Goal: Communication & Community: Answer question/provide support

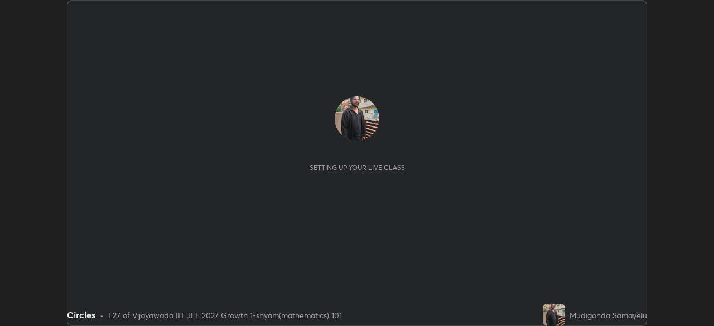
scroll to position [326, 714]
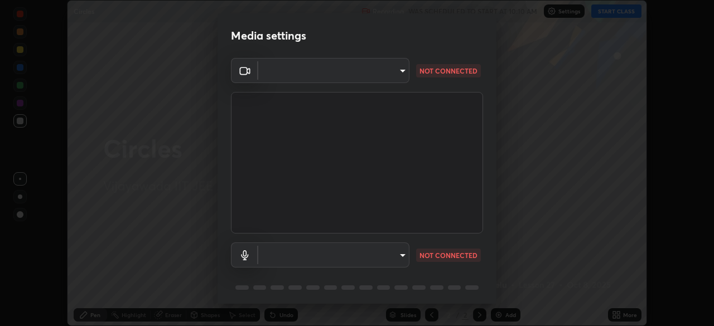
type input "d58fe3fcfc59e4750d52d9201d0ea35a07d3f0dad02a693c86db4369b3c93ba8"
type input "default"
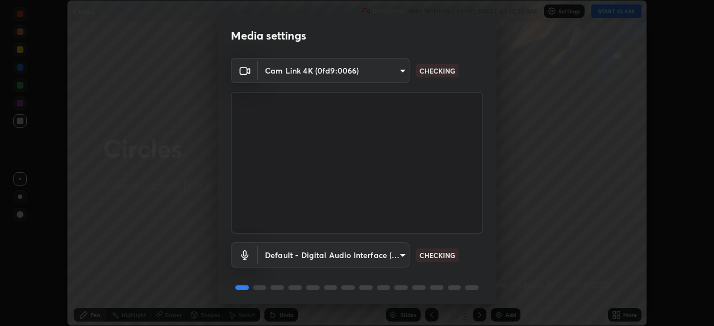
scroll to position [40, 0]
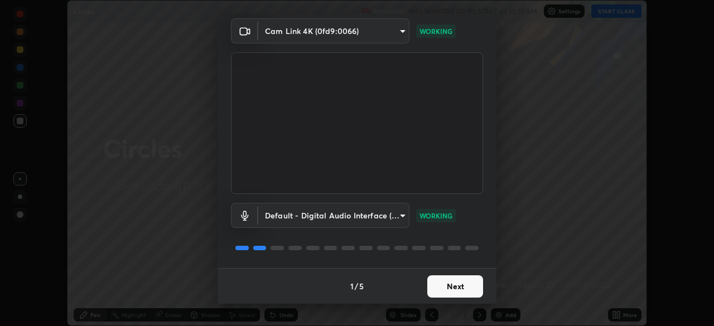
click at [450, 283] on button "Next" at bounding box center [455, 286] width 56 height 22
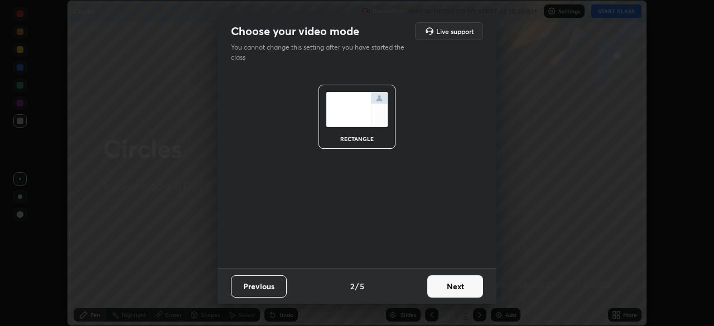
click at [458, 289] on button "Next" at bounding box center [455, 286] width 56 height 22
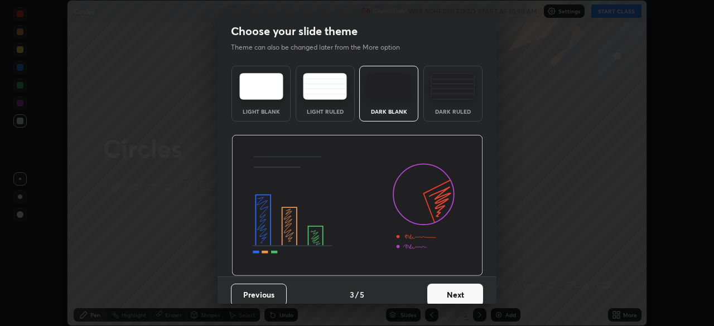
click at [453, 291] on button "Next" at bounding box center [455, 295] width 56 height 22
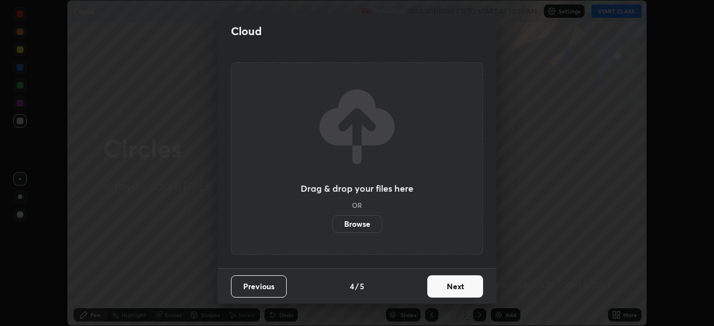
click at [448, 294] on button "Next" at bounding box center [455, 286] width 56 height 22
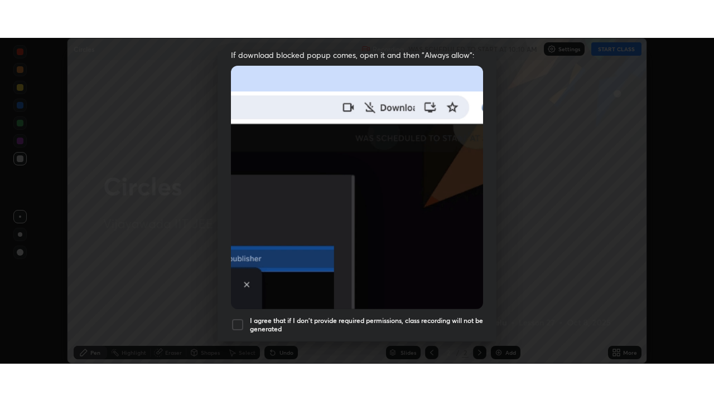
scroll to position [267, 0]
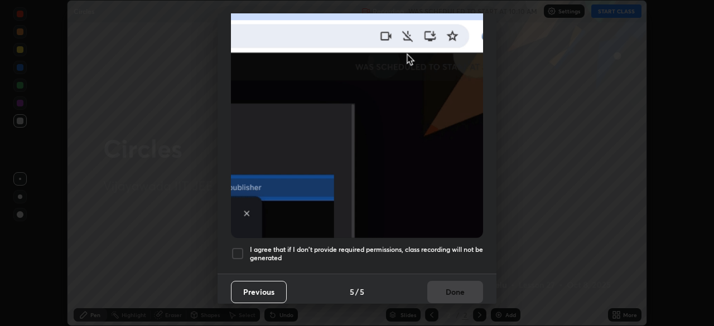
click at [239, 247] on div at bounding box center [237, 253] width 13 height 13
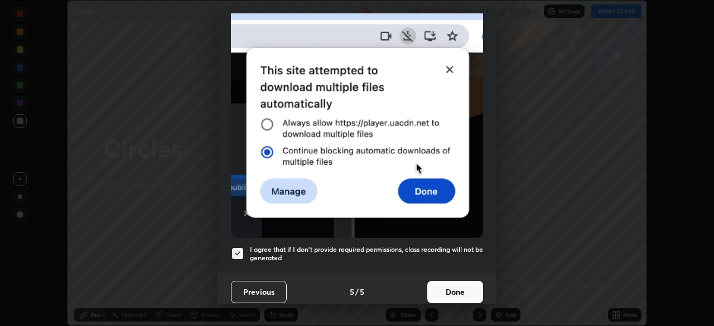
click at [447, 285] on button "Done" at bounding box center [455, 292] width 56 height 22
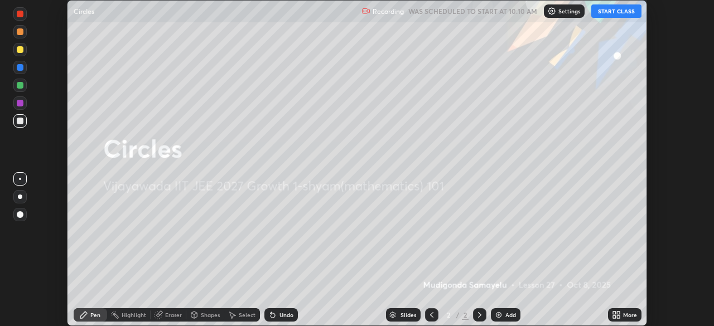
click at [477, 314] on icon at bounding box center [479, 315] width 9 height 9
click at [499, 317] on img at bounding box center [498, 315] width 9 height 9
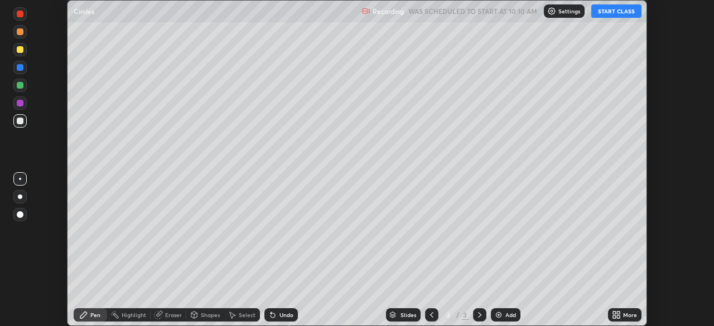
click at [615, 10] on button "START CLASS" at bounding box center [616, 10] width 50 height 13
click at [623, 317] on div "More" at bounding box center [630, 315] width 14 height 6
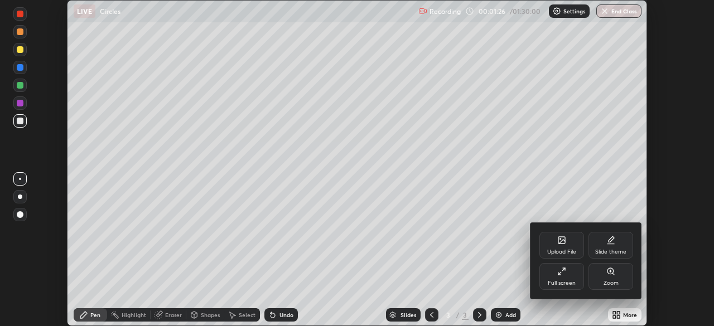
click at [560, 272] on icon at bounding box center [561, 271] width 9 height 9
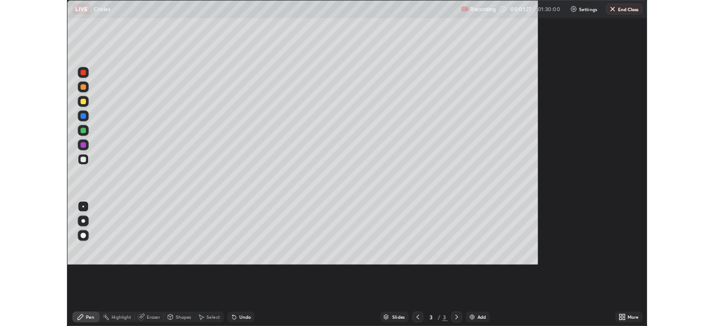
scroll to position [401, 714]
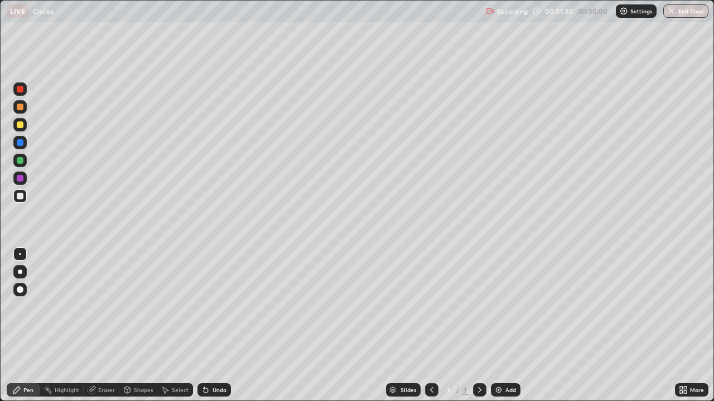
click at [30, 326] on div "Pen" at bounding box center [28, 390] width 10 height 6
click at [20, 272] on div at bounding box center [20, 272] width 4 height 4
click at [21, 91] on div at bounding box center [20, 89] width 7 height 7
click at [23, 197] on div at bounding box center [20, 196] width 7 height 7
click at [18, 163] on div at bounding box center [19, 160] width 13 height 13
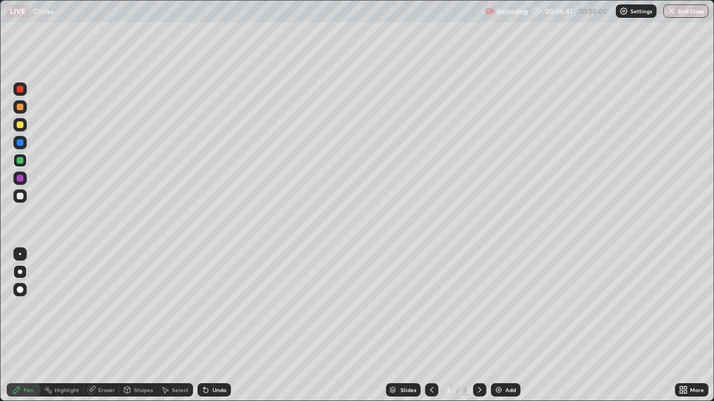
click at [102, 326] on div "Eraser" at bounding box center [106, 390] width 17 height 6
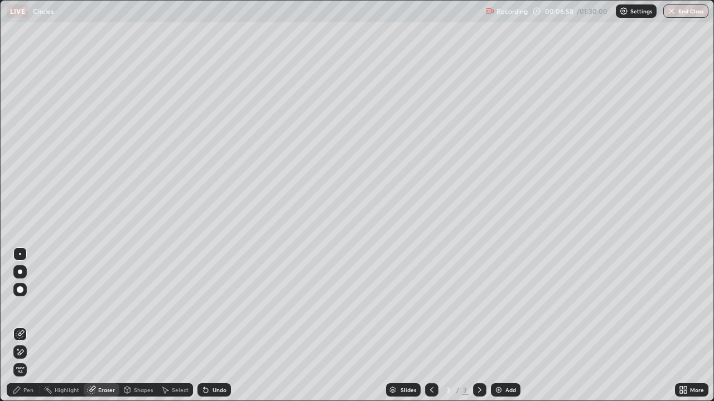
click at [25, 326] on div "Pen" at bounding box center [28, 390] width 10 height 6
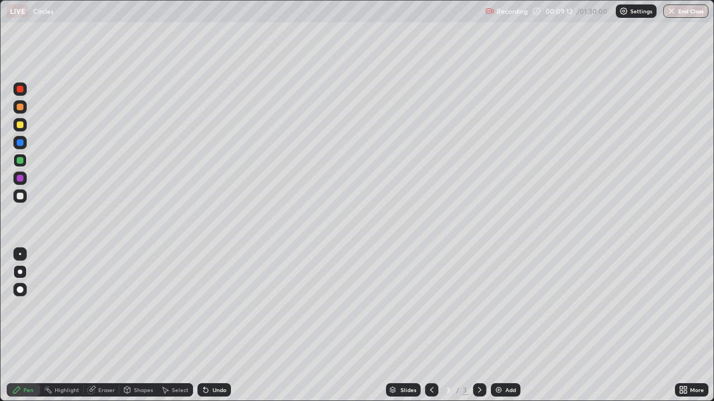
click at [104, 326] on div "Eraser" at bounding box center [106, 390] width 17 height 6
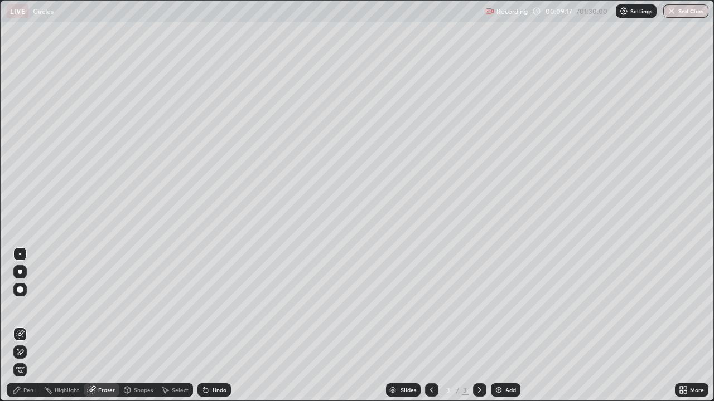
click at [26, 326] on div "Pen" at bounding box center [28, 390] width 10 height 6
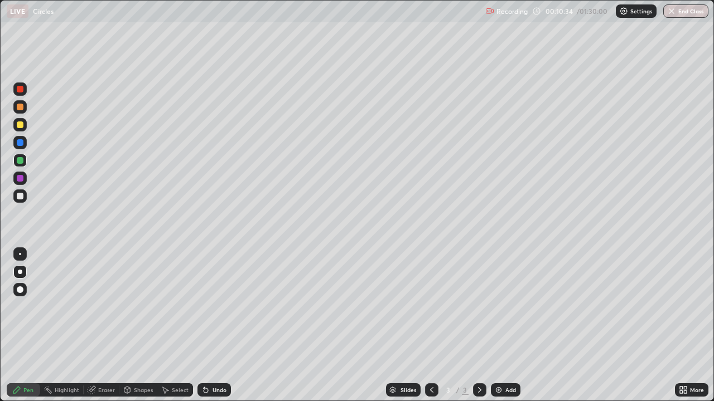
click at [377, 326] on div "Slides 3 / 3 Add" at bounding box center [453, 390] width 444 height 22
click at [498, 326] on img at bounding box center [498, 390] width 9 height 9
click at [32, 326] on div "Pen" at bounding box center [28, 390] width 10 height 6
click at [25, 197] on div at bounding box center [19, 196] width 13 height 13
click at [99, 326] on div "Eraser" at bounding box center [102, 390] width 36 height 13
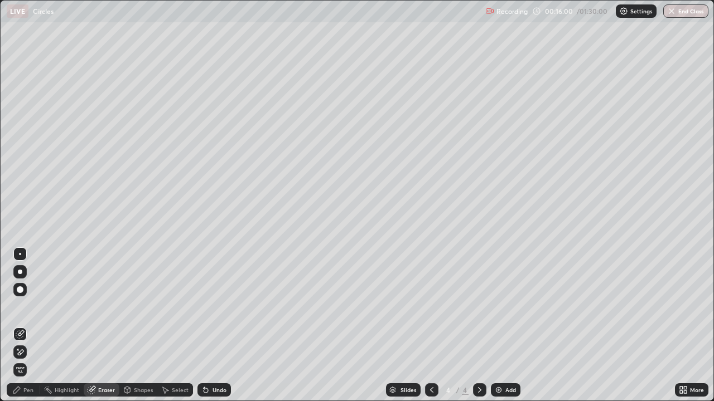
click at [28, 326] on div "Pen" at bounding box center [28, 390] width 10 height 6
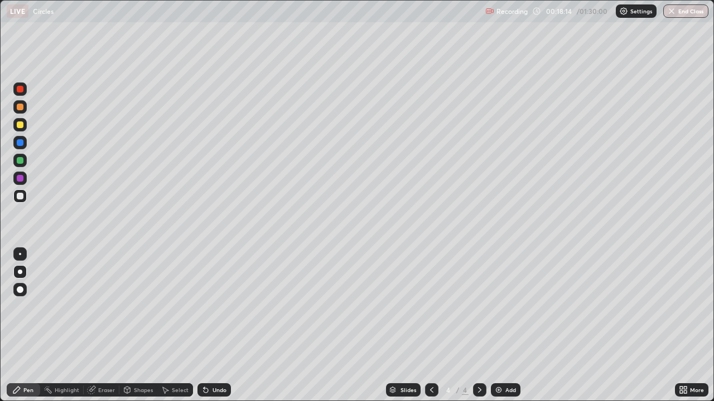
click at [21, 178] on div at bounding box center [20, 178] width 7 height 7
click at [20, 124] on div at bounding box center [20, 125] width 7 height 7
click at [498, 326] on img at bounding box center [498, 390] width 9 height 9
click at [430, 326] on icon at bounding box center [431, 390] width 9 height 9
click at [478, 326] on icon at bounding box center [479, 390] width 9 height 9
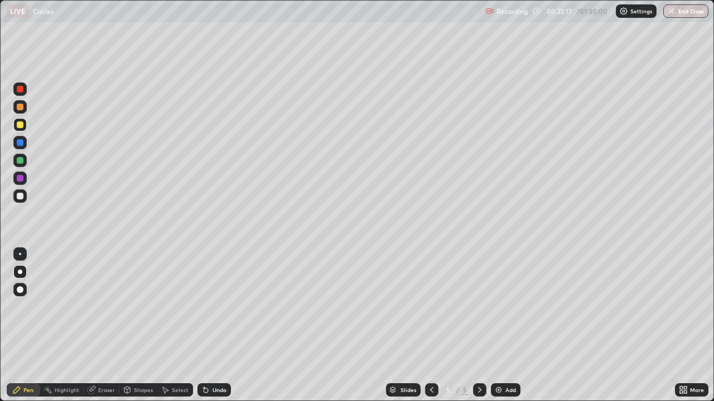
click at [24, 196] on div at bounding box center [19, 196] width 13 height 13
click at [109, 326] on div "Eraser" at bounding box center [106, 390] width 17 height 6
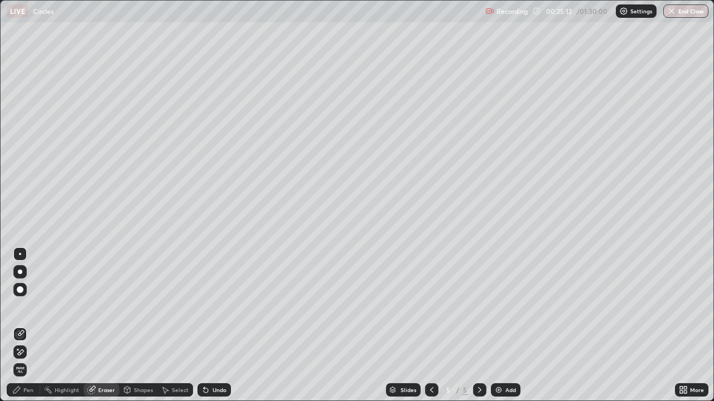
click at [31, 326] on div "Pen" at bounding box center [23, 390] width 33 height 13
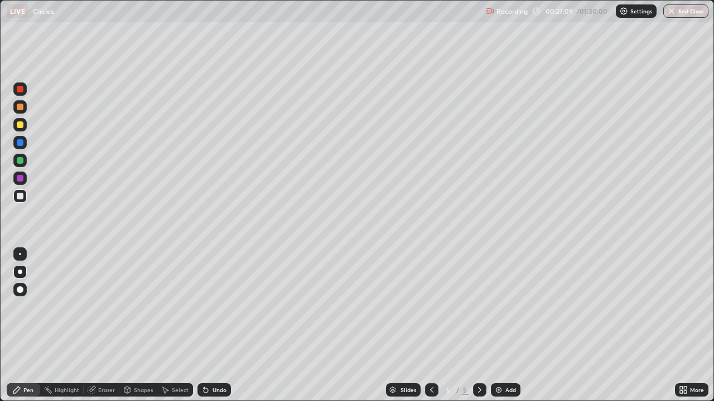
click at [22, 159] on div at bounding box center [20, 160] width 7 height 7
click at [496, 326] on img at bounding box center [498, 390] width 9 height 9
click at [17, 195] on div at bounding box center [20, 196] width 7 height 7
click at [29, 326] on div "Erase all" at bounding box center [20, 200] width 27 height 357
click at [209, 326] on icon at bounding box center [205, 390] width 9 height 9
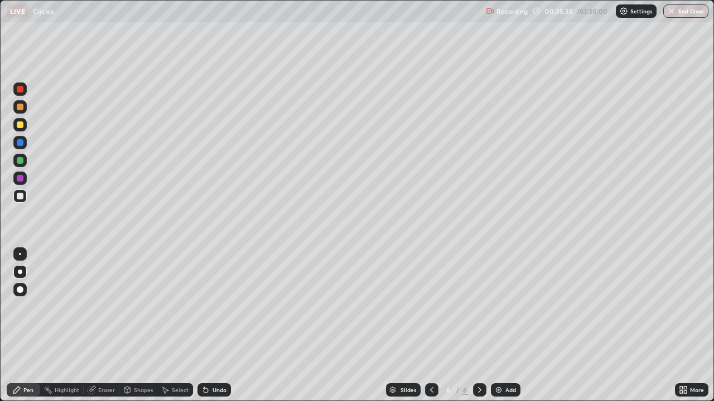
click at [215, 326] on div "Undo" at bounding box center [219, 390] width 14 height 6
click at [213, 326] on div "Undo" at bounding box center [219, 390] width 14 height 6
click at [212, 326] on div "Undo" at bounding box center [219, 390] width 14 height 6
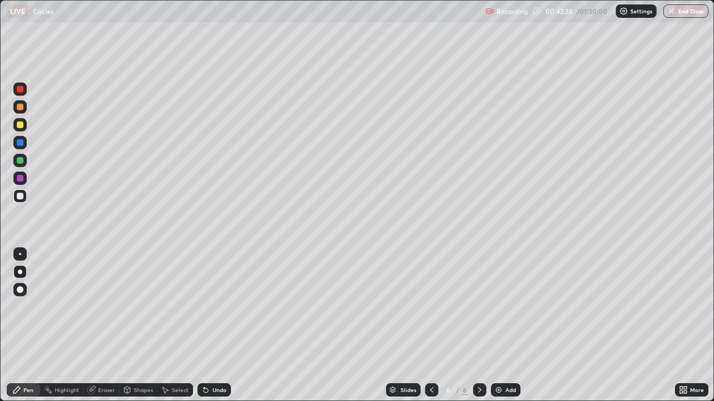
click at [498, 326] on img at bounding box center [498, 390] width 9 height 9
click at [431, 326] on icon at bounding box center [431, 390] width 3 height 6
click at [478, 326] on icon at bounding box center [479, 390] width 9 height 9
click at [495, 326] on div "Add" at bounding box center [506, 390] width 30 height 13
click at [104, 326] on div "Eraser" at bounding box center [106, 390] width 17 height 6
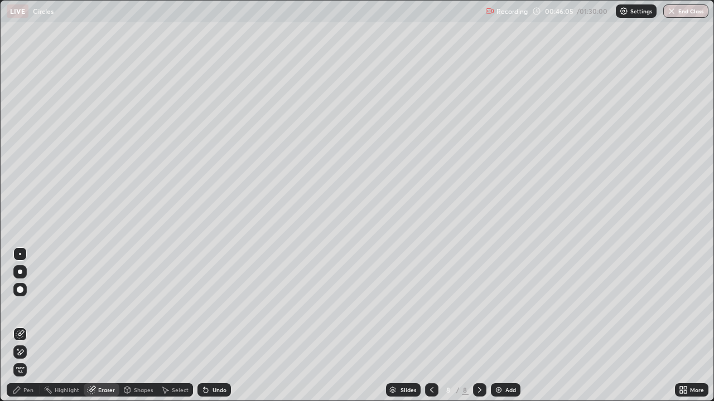
click at [26, 326] on div "Pen" at bounding box center [28, 390] width 10 height 6
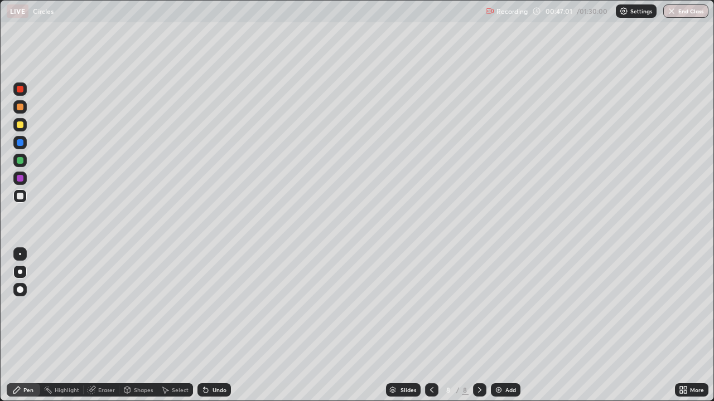
click at [22, 160] on div at bounding box center [20, 160] width 7 height 7
click at [21, 124] on div at bounding box center [20, 125] width 7 height 7
click at [106, 326] on div "Eraser" at bounding box center [106, 390] width 17 height 6
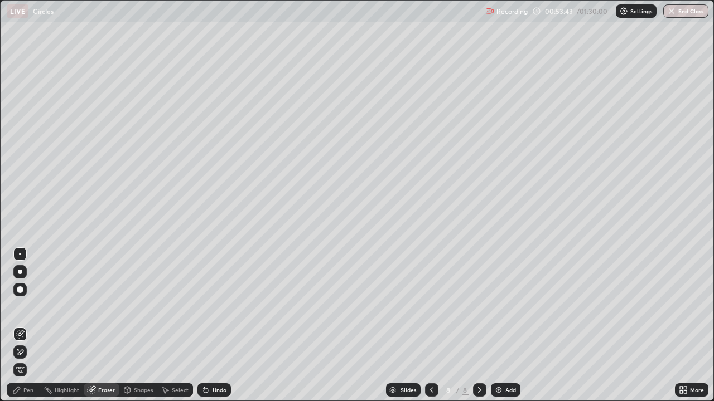
click at [497, 326] on img at bounding box center [498, 390] width 9 height 9
click at [20, 272] on div at bounding box center [20, 272] width 4 height 4
click at [25, 326] on div "Pen" at bounding box center [28, 390] width 10 height 6
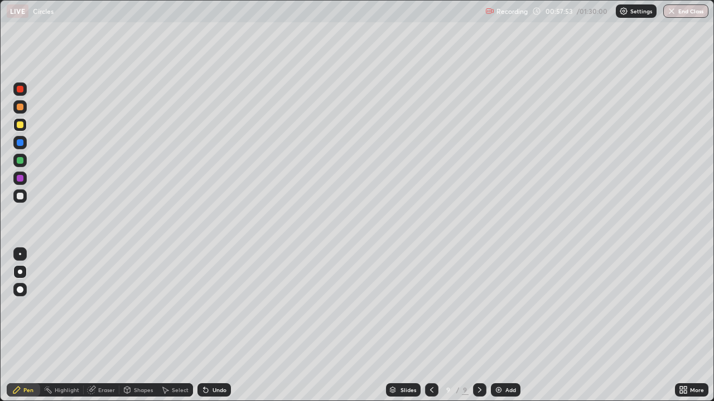
click at [22, 177] on div at bounding box center [20, 178] width 7 height 7
click at [21, 142] on div at bounding box center [20, 142] width 7 height 7
click at [21, 107] on div at bounding box center [20, 107] width 7 height 7
click at [19, 197] on div at bounding box center [20, 196] width 7 height 7
click at [210, 326] on div "Undo" at bounding box center [213, 390] width 33 height 13
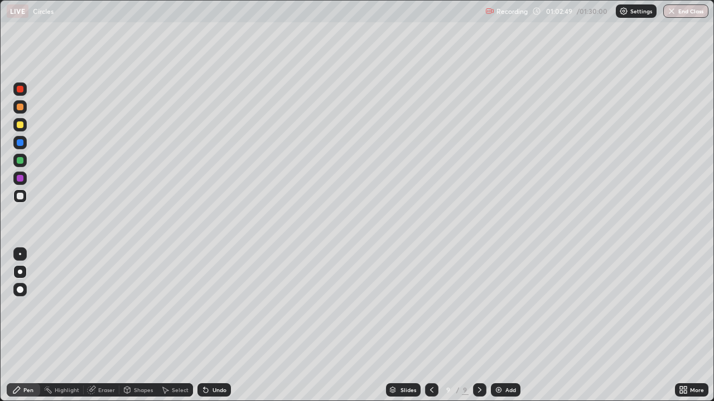
click at [498, 326] on img at bounding box center [498, 390] width 9 height 9
click at [214, 326] on div "Undo" at bounding box center [219, 390] width 14 height 6
click at [102, 326] on div "Eraser" at bounding box center [106, 390] width 17 height 6
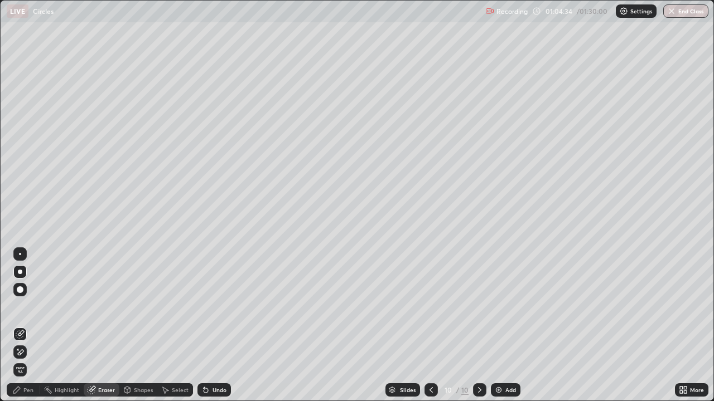
click at [31, 326] on div "Pen" at bounding box center [28, 390] width 10 height 6
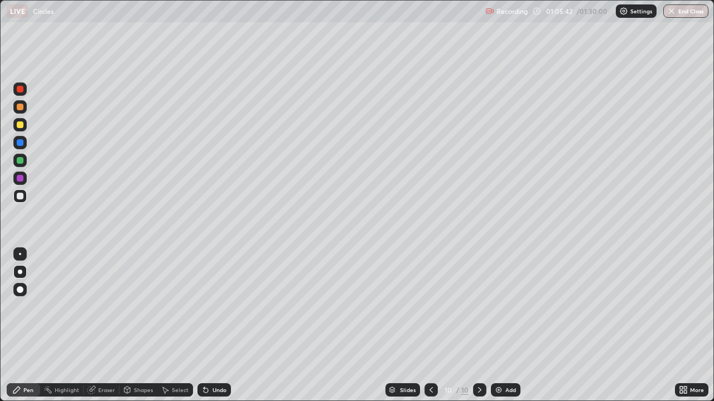
click at [429, 326] on icon at bounding box center [430, 390] width 3 height 6
click at [477, 326] on icon at bounding box center [479, 390] width 9 height 9
click at [494, 326] on img at bounding box center [498, 390] width 9 height 9
click at [430, 326] on icon at bounding box center [431, 390] width 3 height 6
click at [479, 326] on icon at bounding box center [479, 390] width 9 height 9
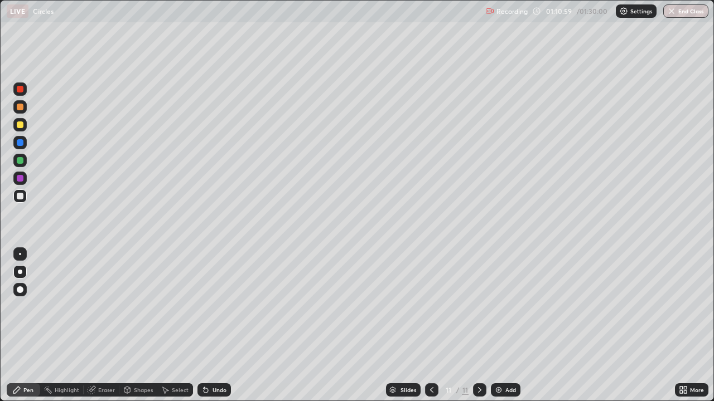
click at [26, 162] on div at bounding box center [19, 160] width 13 height 13
click at [676, 326] on div "More" at bounding box center [691, 390] width 33 height 13
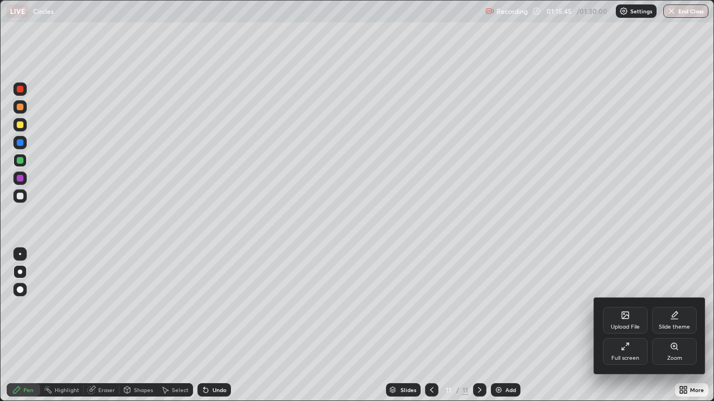
click at [599, 326] on div at bounding box center [357, 200] width 714 height 401
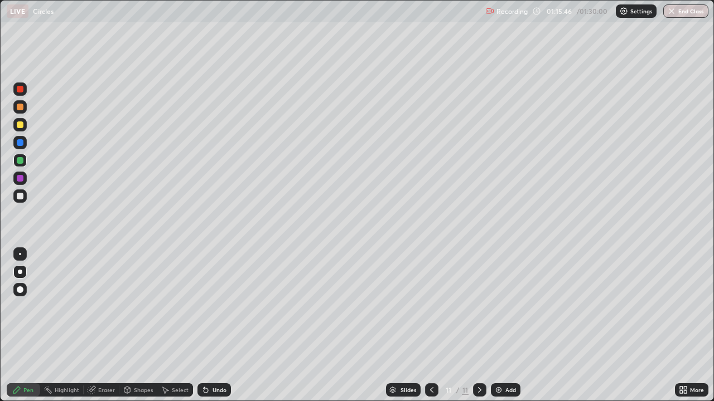
click at [698, 326] on div "More" at bounding box center [691, 390] width 33 height 22
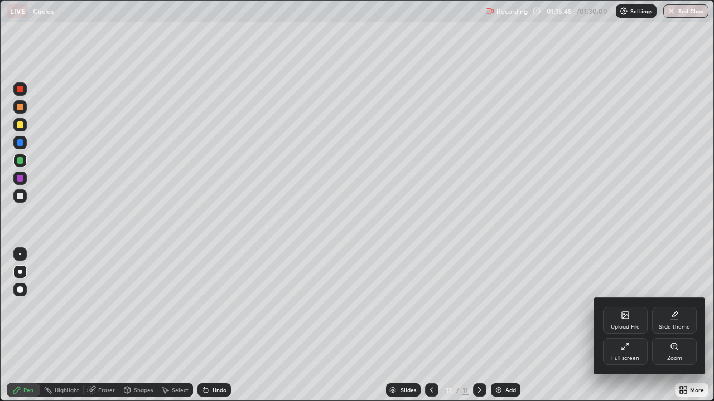
click at [361, 326] on div at bounding box center [357, 200] width 714 height 401
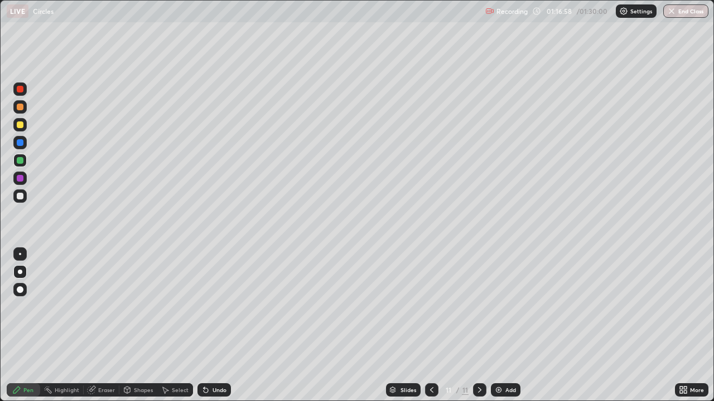
click at [498, 326] on img at bounding box center [498, 390] width 9 height 9
click at [214, 326] on div "Undo" at bounding box center [219, 390] width 14 height 6
click at [20, 198] on div at bounding box center [20, 196] width 7 height 7
click at [103, 326] on div "Eraser" at bounding box center [106, 390] width 17 height 6
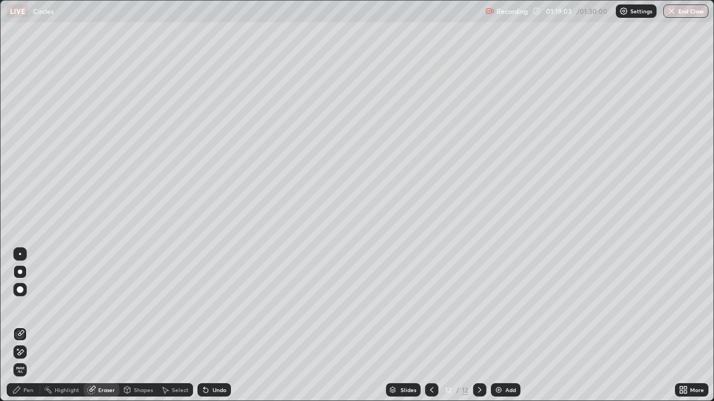
click at [27, 326] on div "Pen" at bounding box center [28, 390] width 10 height 6
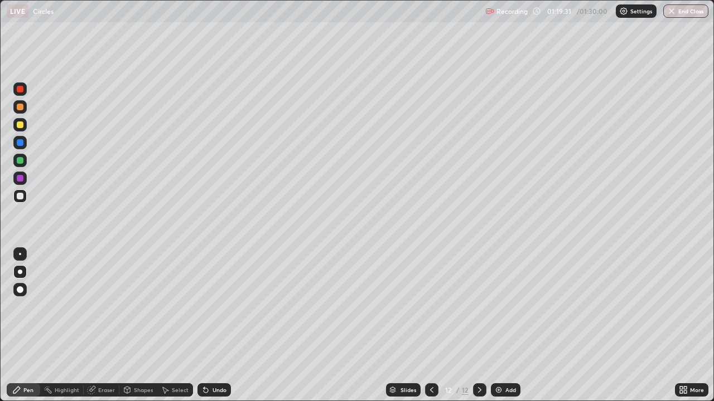
click at [17, 123] on div at bounding box center [20, 125] width 7 height 7
click at [20, 104] on div at bounding box center [20, 107] width 7 height 7
click at [104, 326] on div "Eraser" at bounding box center [106, 390] width 17 height 6
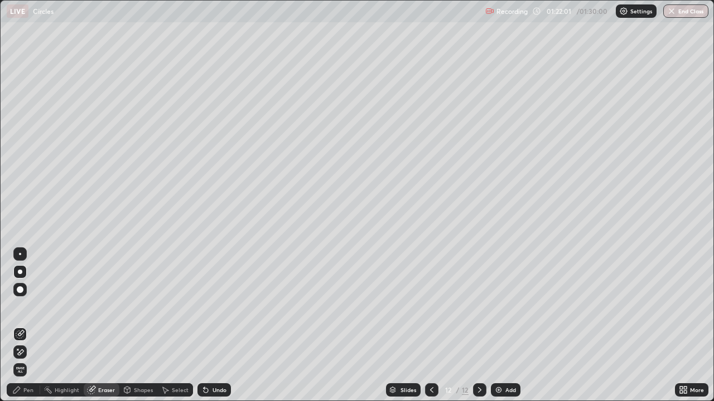
click at [30, 326] on div "Pen" at bounding box center [28, 390] width 10 height 6
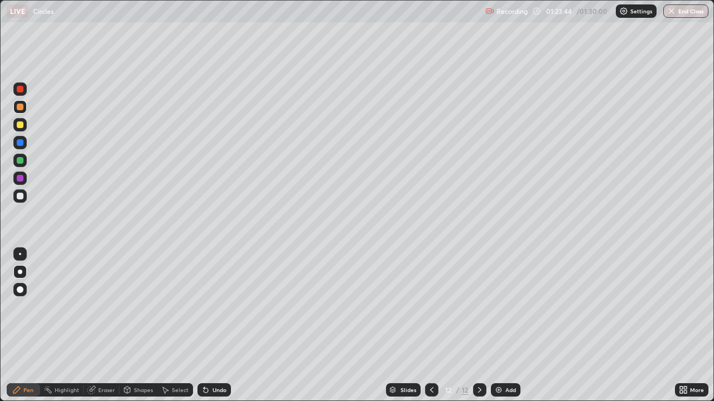
click at [18, 143] on div at bounding box center [20, 142] width 7 height 7
click at [32, 51] on div "Erase all" at bounding box center [20, 200] width 27 height 357
click at [21, 199] on div at bounding box center [20, 196] width 7 height 7
click at [496, 326] on img at bounding box center [498, 390] width 9 height 9
click at [21, 158] on div at bounding box center [20, 160] width 7 height 7
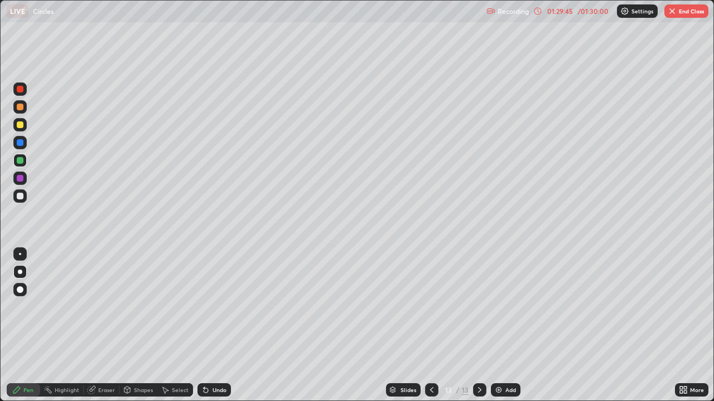
click at [690, 326] on div "More" at bounding box center [691, 390] width 33 height 13
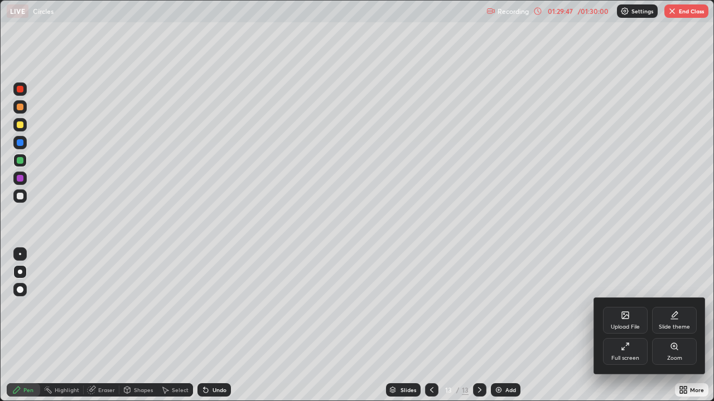
click at [623, 326] on icon at bounding box center [624, 346] width 9 height 9
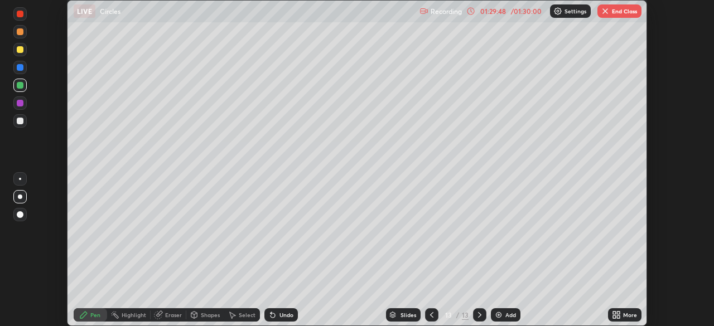
scroll to position [55424, 55036]
click at [614, 13] on button "End Class" at bounding box center [619, 10] width 44 height 13
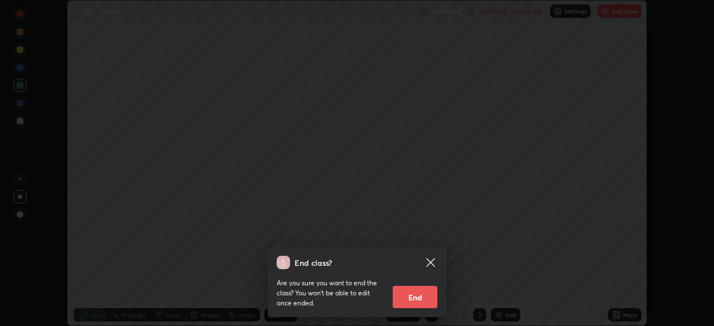
click at [413, 298] on button "End" at bounding box center [414, 297] width 45 height 22
